Goal: Task Accomplishment & Management: Use online tool/utility

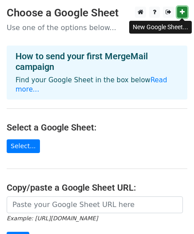
click at [184, 13] on icon at bounding box center [181, 12] width 5 height 6
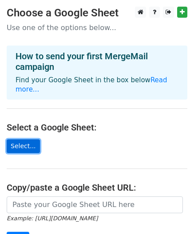
click at [22, 140] on link "Select..." at bounding box center [23, 147] width 33 height 14
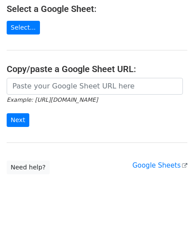
scroll to position [30, 0]
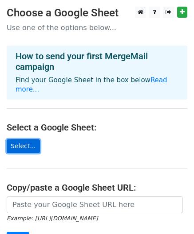
click at [19, 140] on link "Select..." at bounding box center [23, 147] width 33 height 14
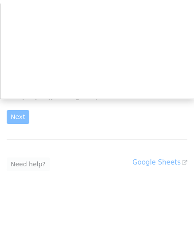
scroll to position [119, 0]
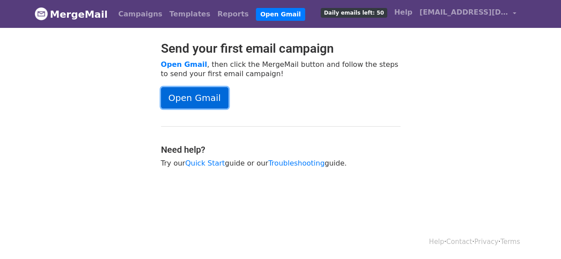
drag, startPoint x: 0, startPoint y: 0, endPoint x: 171, endPoint y: 97, distance: 196.4
click at [171, 97] on link "Open Gmail" at bounding box center [194, 97] width 67 height 21
click at [204, 89] on link "Open Gmail" at bounding box center [194, 97] width 67 height 21
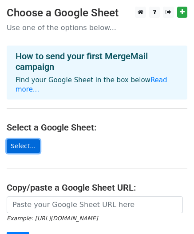
click at [20, 140] on link "Select..." at bounding box center [23, 147] width 33 height 14
click at [16, 140] on link "Select..." at bounding box center [23, 147] width 33 height 14
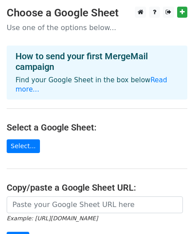
scroll to position [89, 0]
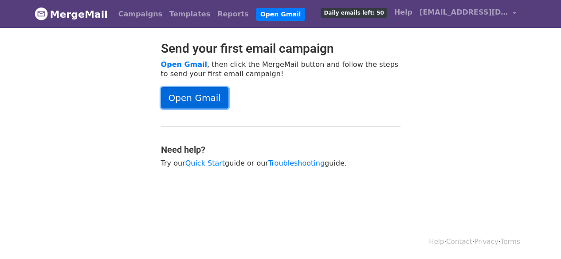
click at [203, 101] on link "Open Gmail" at bounding box center [194, 97] width 67 height 21
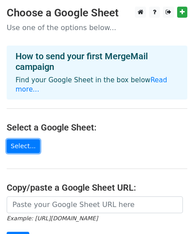
click at [19, 140] on link "Select..." at bounding box center [23, 147] width 33 height 14
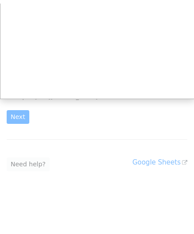
scroll to position [119, 0]
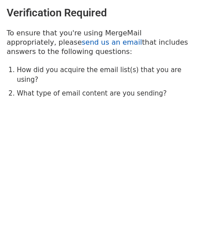
click at [82, 40] on link "send us an email" at bounding box center [112, 42] width 60 height 8
click at [19, 73] on li "How did you acquire the email list(s) that you are using?" at bounding box center [105, 75] width 177 height 20
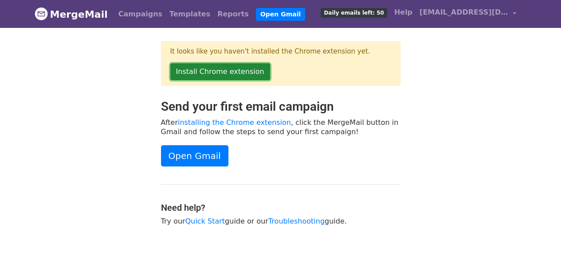
click at [214, 66] on link "Install Chrome extension" at bounding box center [220, 71] width 100 height 17
click at [229, 69] on link "Install Chrome extension" at bounding box center [220, 71] width 100 height 17
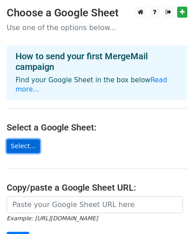
click at [21, 140] on link "Select..." at bounding box center [23, 147] width 33 height 14
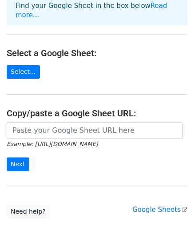
scroll to position [30, 0]
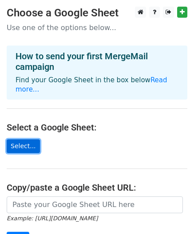
click at [18, 140] on link "Select..." at bounding box center [23, 147] width 33 height 14
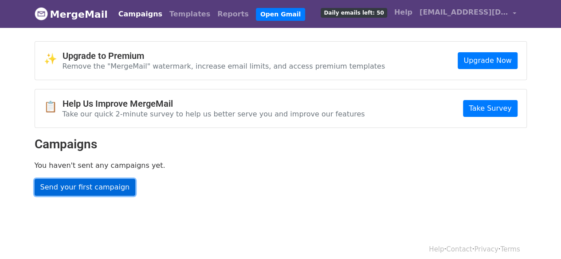
click at [97, 185] on link "Send your first campaign" at bounding box center [85, 187] width 101 height 17
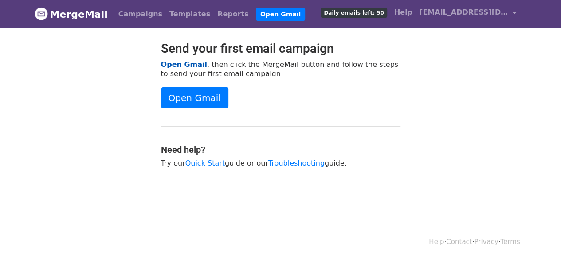
click at [187, 63] on link "Open Gmail" at bounding box center [184, 64] width 46 height 8
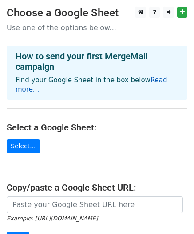
click at [159, 77] on link "Read more..." at bounding box center [92, 84] width 152 height 17
click at [79, 30] on p "Use one of the options below..." at bounding box center [97, 27] width 180 height 9
click at [149, 77] on link "Read more..." at bounding box center [92, 84] width 152 height 17
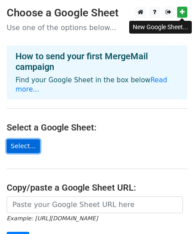
click at [22, 140] on link "Select..." at bounding box center [23, 147] width 33 height 14
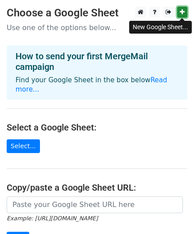
click at [184, 11] on link at bounding box center [182, 12] width 10 height 11
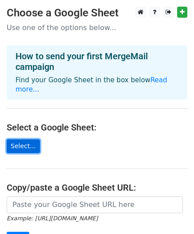
click at [16, 140] on link "Select..." at bounding box center [23, 147] width 33 height 14
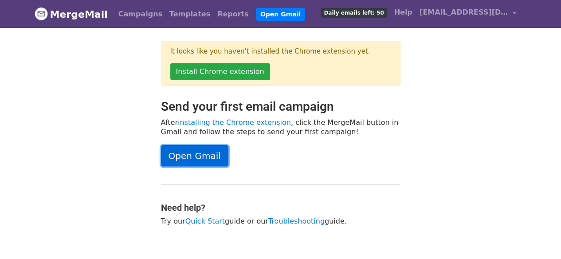
click at [193, 155] on link "Open Gmail" at bounding box center [194, 155] width 67 height 21
click at [198, 158] on link "Open Gmail" at bounding box center [194, 155] width 67 height 21
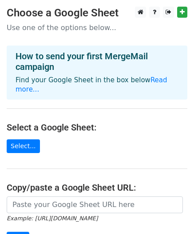
click at [7, 140] on link "Select..." at bounding box center [23, 147] width 33 height 14
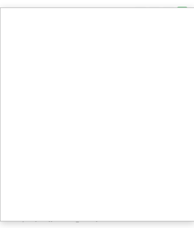
scroll to position [125, 0]
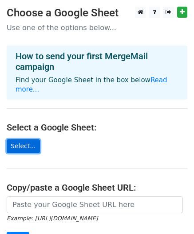
click at [19, 140] on link "Select..." at bounding box center [23, 147] width 33 height 14
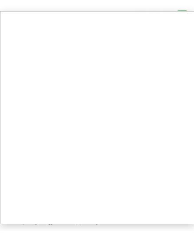
scroll to position [89, 0]
